Goal: Task Accomplishment & Management: Manage account settings

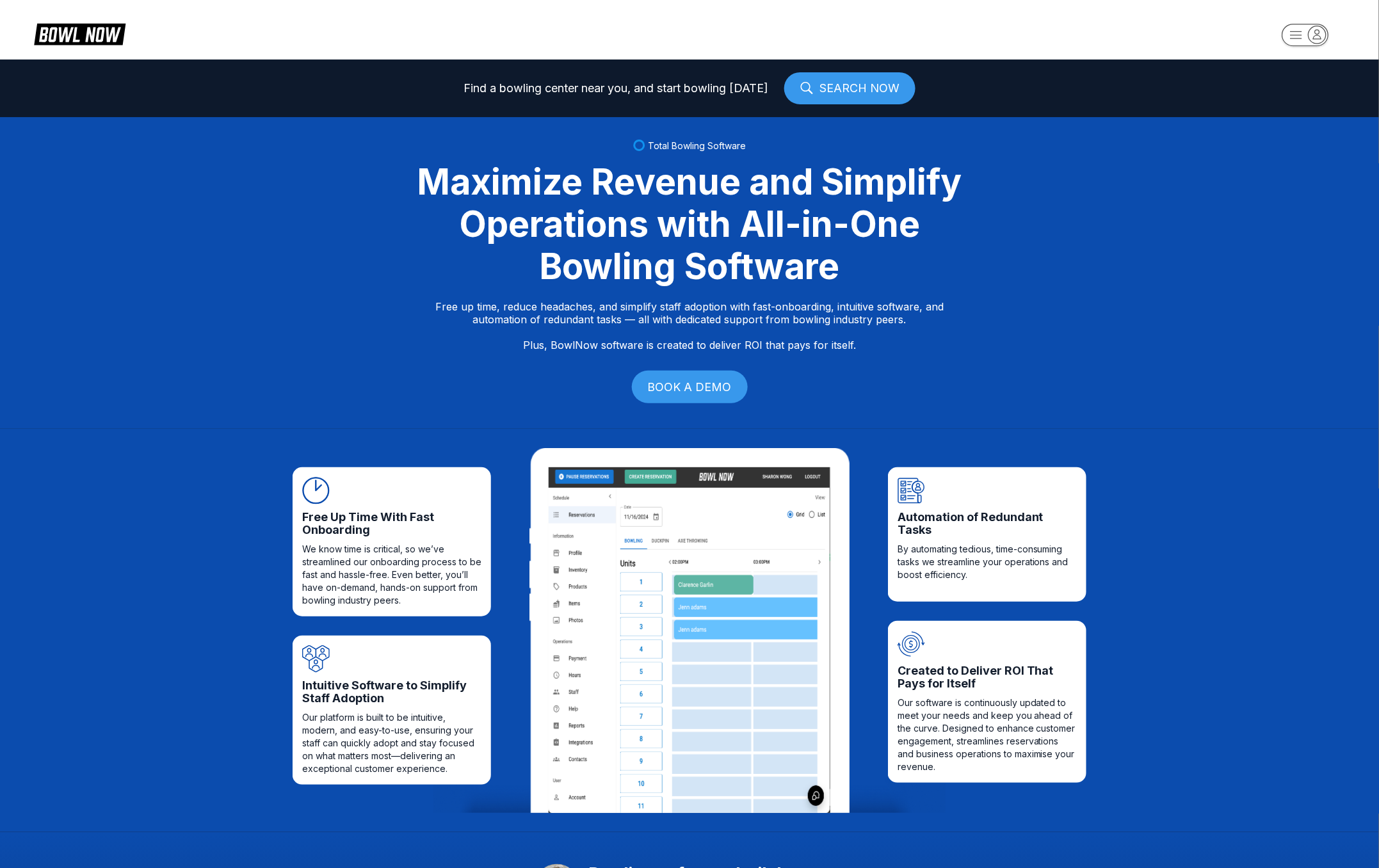
click at [1314, 28] on icon "button" at bounding box center [1317, 35] width 18 height 18
click at [1307, 126] on div "Business Console" at bounding box center [1303, 122] width 91 height 22
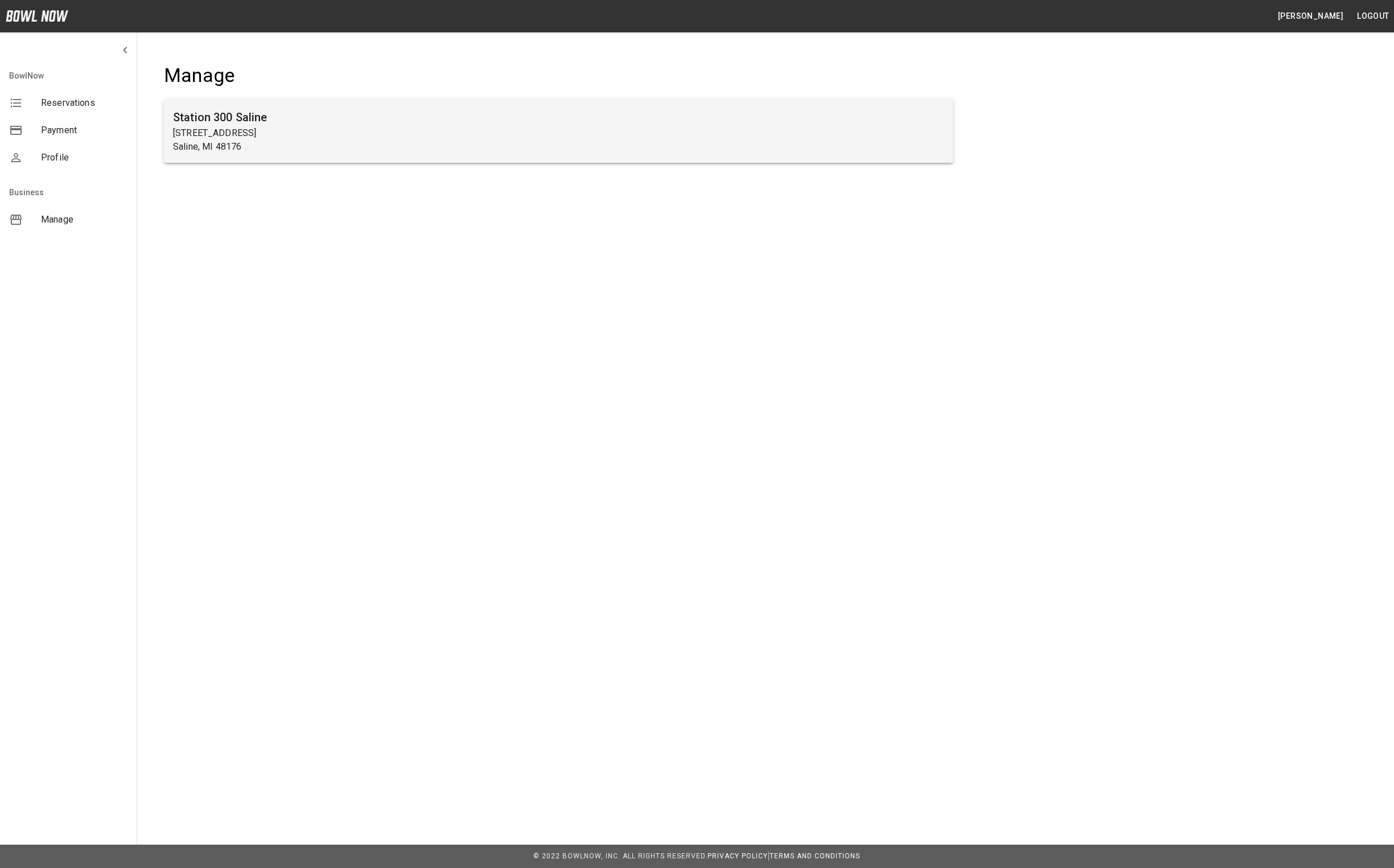
click at [518, 135] on p "[STREET_ADDRESS]" at bounding box center [559, 133] width 771 height 14
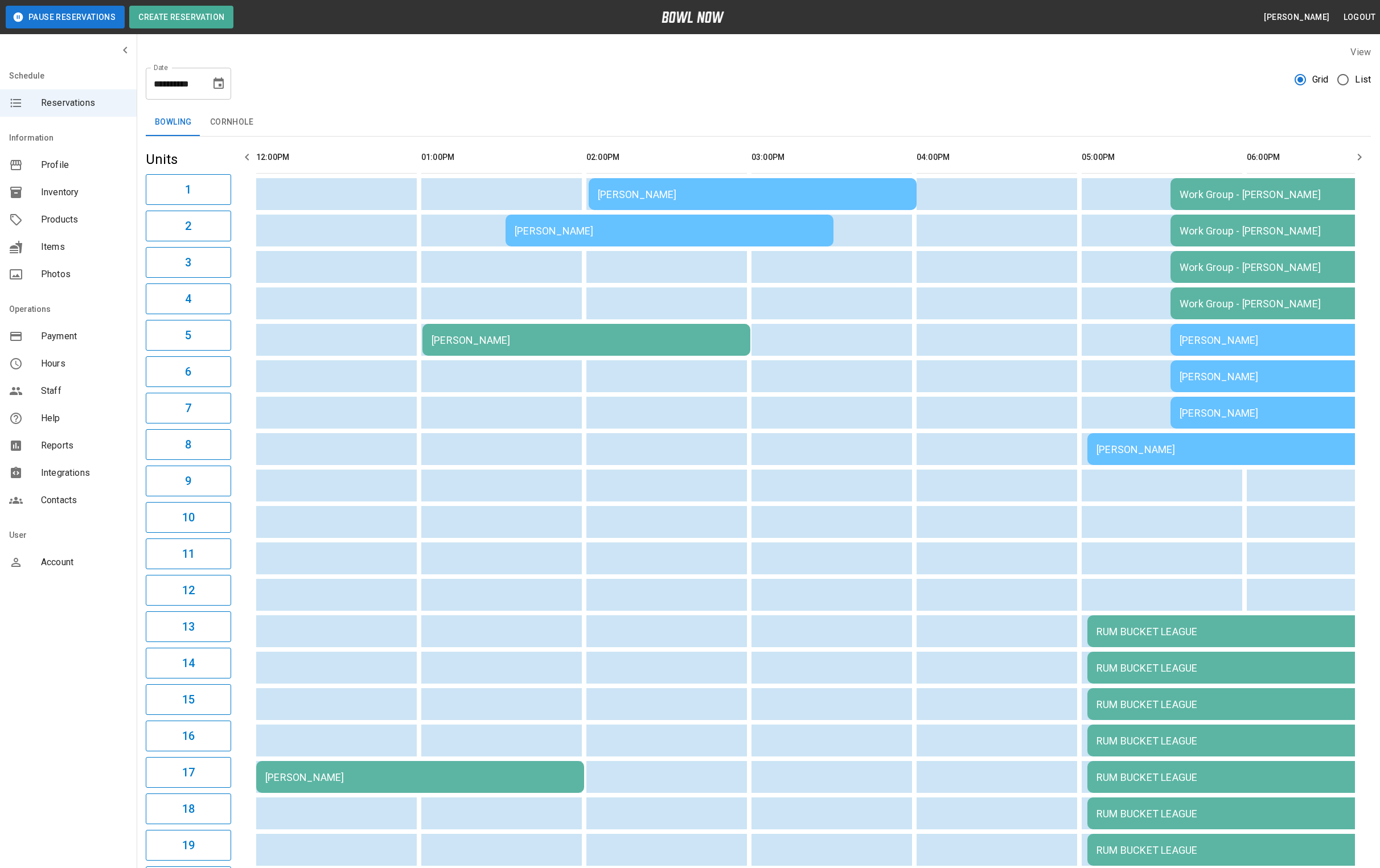
click at [253, 158] on icon "button" at bounding box center [247, 157] width 14 height 14
